Goal: Task Accomplishment & Management: Complete application form

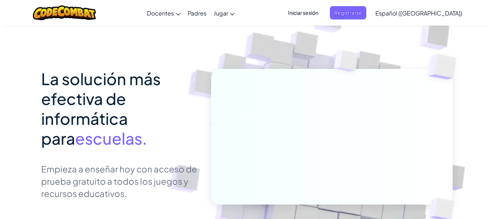
scroll to position [72, 0]
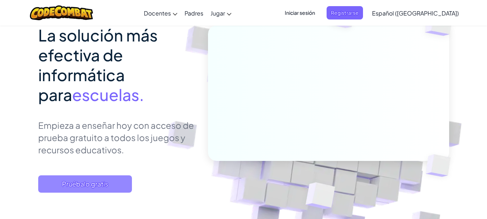
click at [109, 186] on span "Pruébalo gratis" at bounding box center [85, 183] width 94 height 17
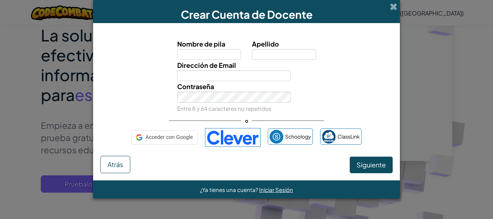
click at [202, 57] on input "Nombre de pila" at bounding box center [209, 54] width 64 height 11
click at [216, 55] on input "Nombre de pila" at bounding box center [209, 54] width 64 height 11
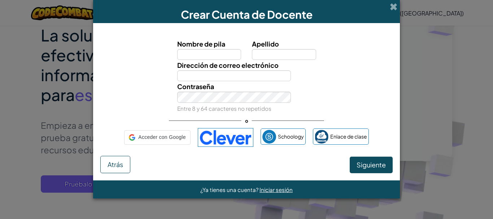
click at [216, 55] on input "Nombre de pila" at bounding box center [209, 54] width 64 height 11
drag, startPoint x: 258, startPoint y: 48, endPoint x: 240, endPoint y: 58, distance: 20.0
click at [258, 48] on label "Apellido" at bounding box center [284, 44] width 64 height 10
click at [258, 49] on input "Apellido" at bounding box center [284, 54] width 64 height 11
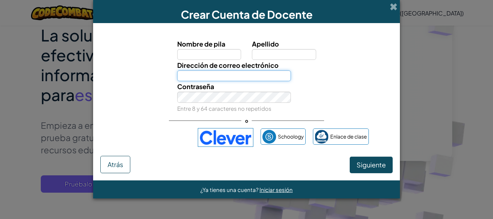
click at [218, 74] on input "Dirección de correo electrónico" at bounding box center [234, 75] width 114 height 11
type input "[EMAIL_ADDRESS][DOMAIN_NAME]"
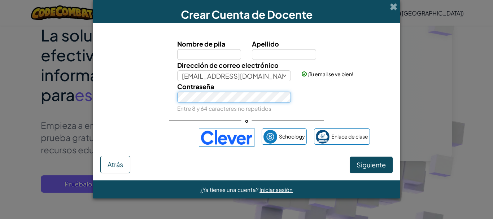
click at [162, 97] on div "Contraseña Entre 8 y 64 caracteres no repetidos" at bounding box center [246, 97] width 299 height 32
click at [163, 107] on div "Contraseña Entre 8 y 64 caracteres no repetidos" at bounding box center [246, 97] width 299 height 32
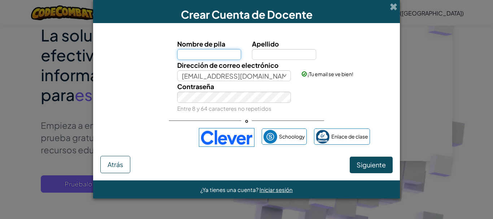
click at [185, 54] on input "Nombre de pila" at bounding box center [209, 54] width 64 height 11
type input "[PERSON_NAME]"
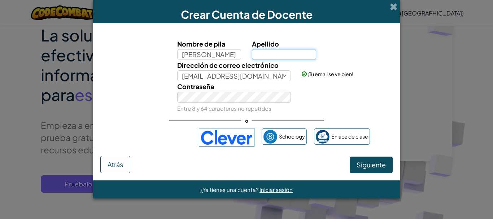
click at [258, 54] on input "Apellido" at bounding box center [284, 54] width 64 height 11
type input "[PERSON_NAME]"
click at [236, 106] on font "Entre 8 y 64 caracteres no repetidos" at bounding box center [224, 108] width 94 height 7
click at [386, 164] on button "Siguiente" at bounding box center [371, 165] width 43 height 17
select select "[GEOGRAPHIC_DATA]"
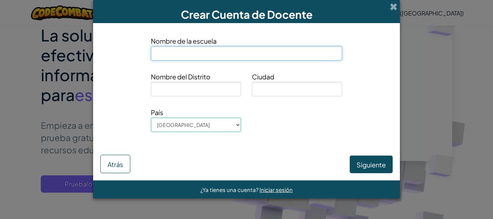
click at [185, 50] on input at bounding box center [246, 53] width 191 height 14
type input "Cumbe"
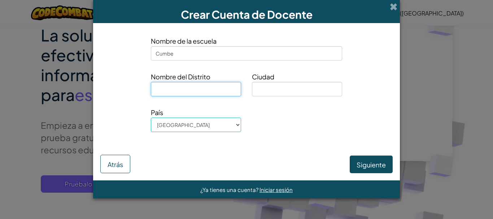
click at [181, 83] on input at bounding box center [196, 89] width 90 height 14
type input "01d02"
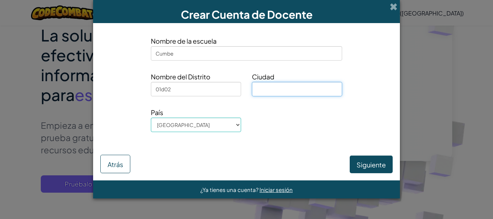
click at [268, 88] on input at bounding box center [297, 89] width 90 height 14
type input "[GEOGRAPHIC_DATA]"
click at [223, 153] on div "Siguiente Atrás" at bounding box center [246, 158] width 292 height 30
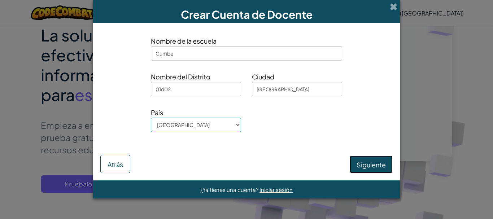
click at [374, 170] on button "Siguiente" at bounding box center [371, 164] width 43 height 18
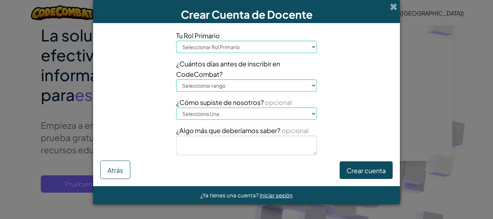
click at [237, 48] on select "Seleccionar [PERSON_NAME] Director [PERSON_NAME] Coordinador de tecnología Doce…" at bounding box center [246, 47] width 141 height 12
select select "Teacher"
click at [176, 41] on select "Seleccionar [PERSON_NAME] Director [PERSON_NAME] Coordinador de tecnología Doce…" at bounding box center [246, 47] width 141 height 12
click at [203, 88] on select "Seleccionar rango 1-10 11-50 [PHONE_NUMBER] [PHONE_NUMBER] más de 1000" at bounding box center [246, 85] width 141 height 12
select select "11-50"
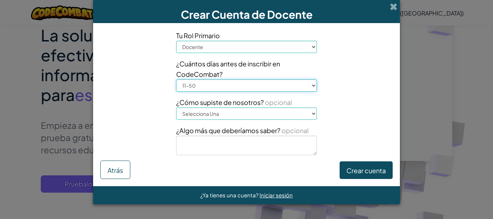
click at [176, 79] on select "Seleccionar rango 1-10 11-50 [PHONE_NUMBER] [PHONE_NUMBER] más de 1000" at bounding box center [246, 85] width 141 height 12
click at [199, 114] on select "Selecciona Una Conferencia (p. ej. ISTE) [DOMAIN_NAME][URL] del Código Un docen…" at bounding box center [246, 113] width 141 height 12
select select "A teacher"
click at [176, 107] on select "Selecciona Una Conferencia (p. ej. ISTE) [DOMAIN_NAME][URL] del Código Un docen…" at bounding box center [246, 113] width 141 height 12
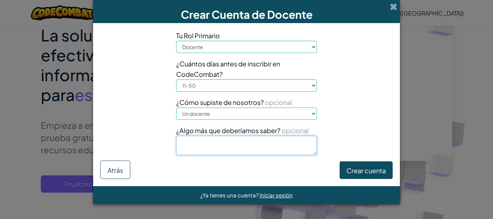
click at [203, 144] on textarea at bounding box center [246, 145] width 141 height 19
type textarea "no"
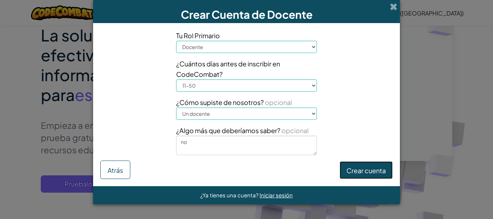
click at [365, 169] on font "Crear cuenta" at bounding box center [365, 170] width 39 height 8
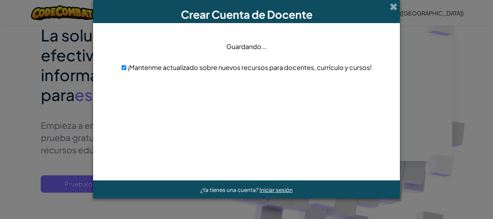
scroll to position [0, 0]
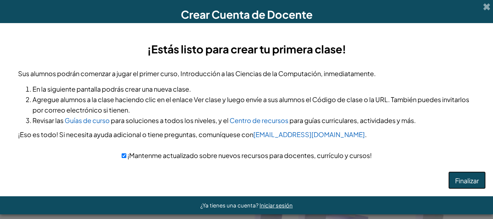
click at [466, 183] on font "Finalizar" at bounding box center [467, 180] width 24 height 8
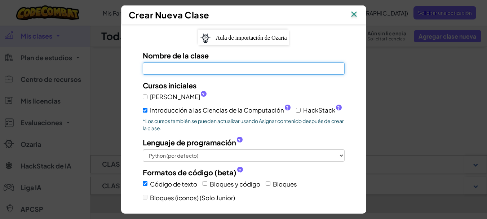
click at [186, 68] on input "Nombre de la clase El campo es un lugar" at bounding box center [244, 68] width 202 height 12
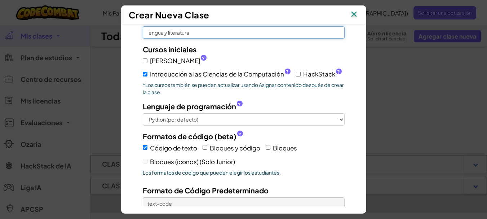
type input "lengua y literatura"
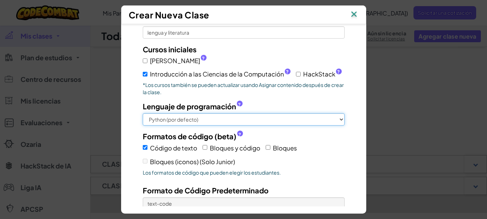
click at [166, 118] on select "Python (por defecto) JavaScript C++ [GEOGRAPHIC_DATA] (Experimental)" at bounding box center [244, 119] width 202 height 12
click at [143, 113] on select "Python (por defecto) JavaScript C++ [GEOGRAPHIC_DATA] (Experimental)" at bounding box center [244, 119] width 202 height 12
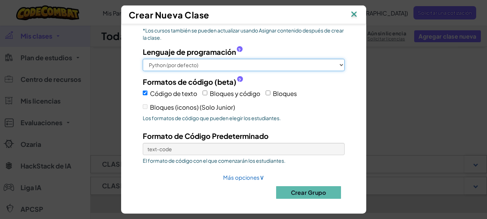
scroll to position [92, 0]
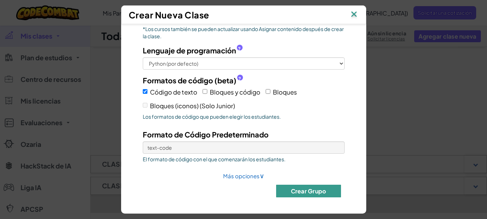
click at [308, 193] on font "Crear Grupo" at bounding box center [308, 191] width 35 height 8
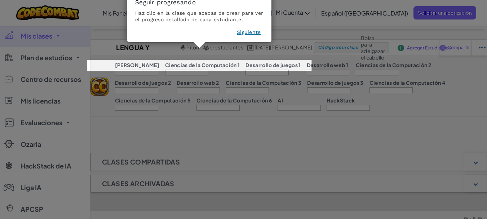
scroll to position [0, 0]
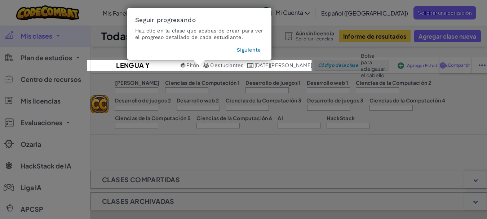
click at [243, 52] on font "Siguiente" at bounding box center [249, 50] width 24 height 6
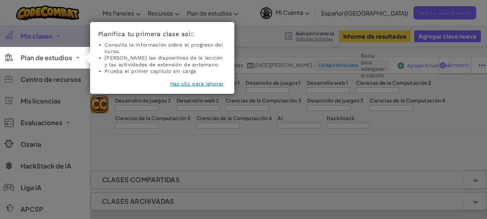
click at [234, 131] on icon at bounding box center [246, 109] width 493 height 219
click at [196, 86] on font "Haz clic para ignorar" at bounding box center [197, 84] width 54 height 6
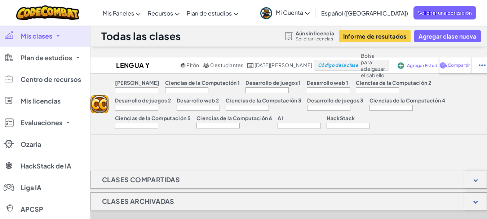
click at [139, 90] on div at bounding box center [136, 90] width 43 height 6
click at [170, 89] on div at bounding box center [186, 90] width 43 height 6
click at [251, 88] on div at bounding box center [267, 90] width 43 height 6
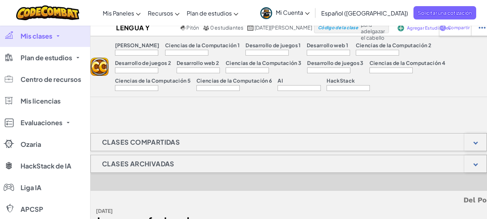
scroll to position [36, 0]
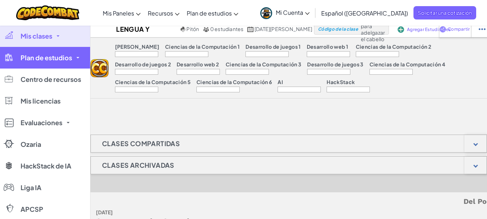
click at [57, 65] on link "Plan de estudios" at bounding box center [45, 58] width 90 height 22
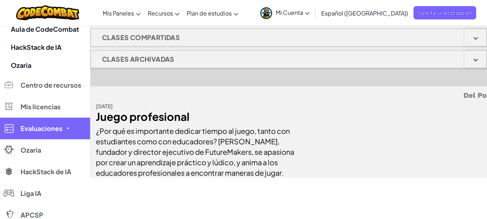
scroll to position [180, 0]
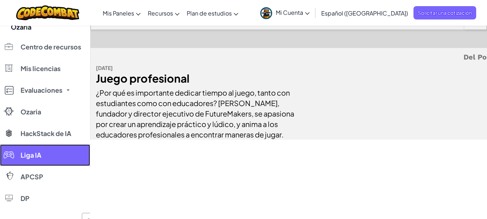
click at [40, 159] on font "Liga IA" at bounding box center [31, 155] width 21 height 8
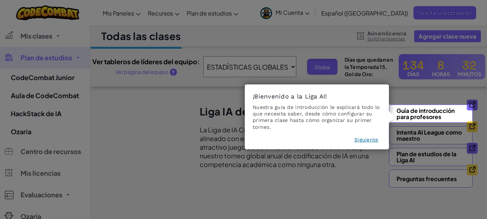
click at [371, 139] on font "Siguiente" at bounding box center [367, 140] width 24 height 6
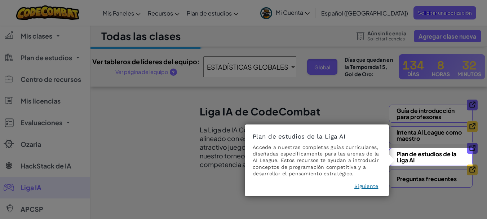
click at [357, 184] on font "Siguiente" at bounding box center [367, 186] width 24 height 6
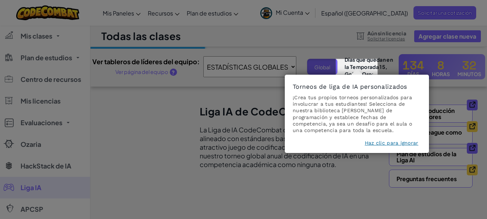
click at [381, 140] on font "Haz clic para ignorar" at bounding box center [392, 143] width 54 height 6
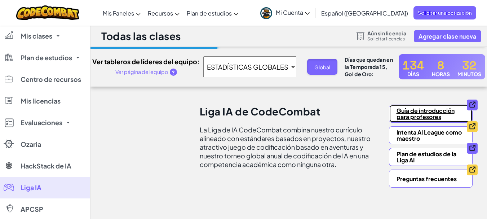
click at [404, 117] on font "Guía de introducción para profesores" at bounding box center [426, 114] width 58 height 14
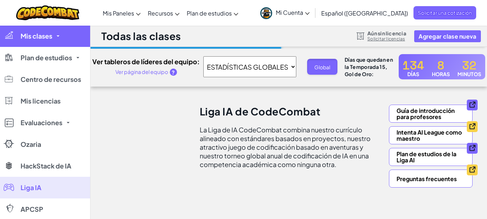
click at [37, 32] on font "Mis clases" at bounding box center [37, 36] width 32 height 8
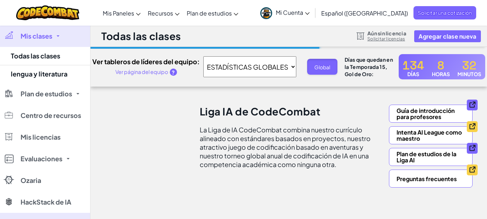
click at [293, 16] on font "Mi Cuenta" at bounding box center [289, 13] width 27 height 8
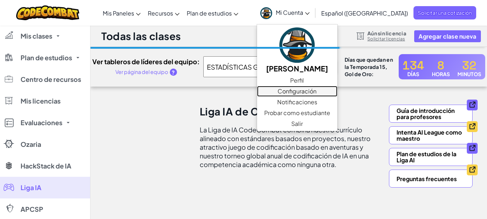
click at [313, 91] on font "Configuración" at bounding box center [297, 91] width 39 height 8
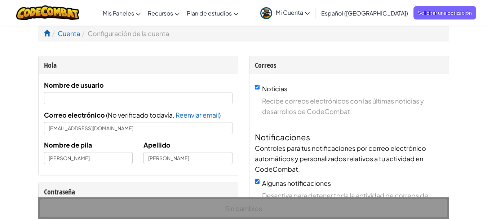
click at [310, 12] on icon at bounding box center [307, 13] width 5 height 3
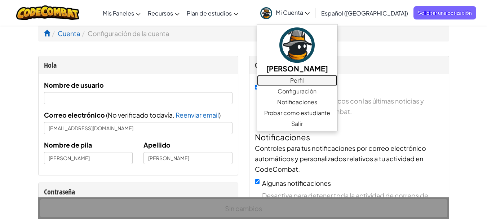
click at [304, 80] on font "Perfil" at bounding box center [297, 80] width 14 height 8
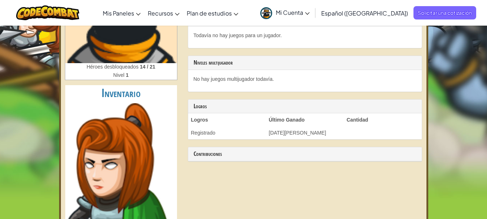
scroll to position [108, 0]
click at [136, 69] on font "Héroes desbloqueados" at bounding box center [113, 67] width 52 height 6
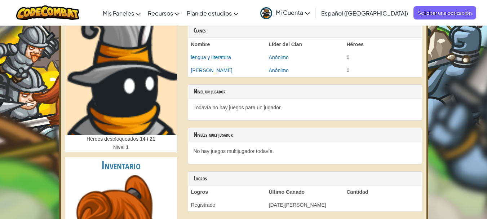
scroll to position [36, 0]
click at [244, 106] on font "Todavía no hay juegos para un jugador." at bounding box center [238, 108] width 88 height 6
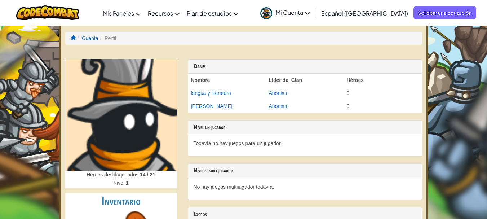
scroll to position [0, 0]
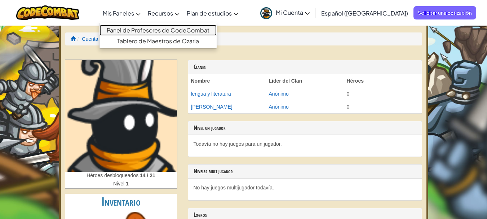
click at [138, 29] on font "Panel de Profesores de CodeCombat" at bounding box center [158, 30] width 103 height 8
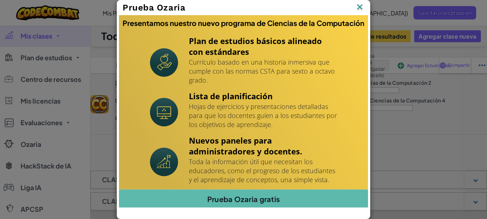
click at [0, 0] on img at bounding box center [0, 0] width 0 height 0
